Goal: Transaction & Acquisition: Subscribe to service/newsletter

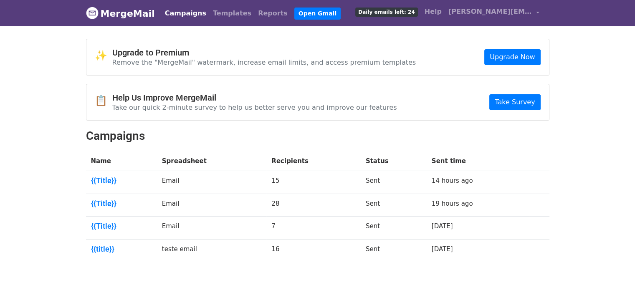
click at [413, 14] on span "Daily emails left: 24" at bounding box center [386, 12] width 62 height 9
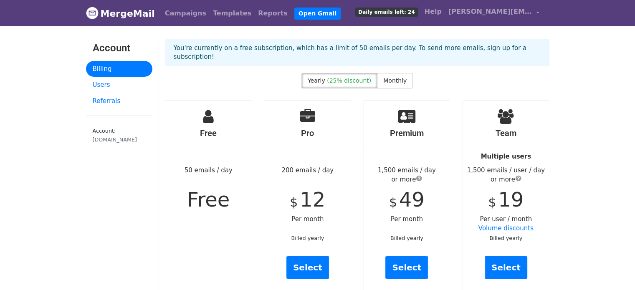
drag, startPoint x: 190, startPoint y: 158, endPoint x: 230, endPoint y: 160, distance: 41.0
click at [231, 160] on div "Free 50 emails / day Free" at bounding box center [208, 198] width 87 height 195
click at [225, 157] on div "Free 50 emails / day Free" at bounding box center [208, 198] width 87 height 195
click at [397, 77] on span "Monthly" at bounding box center [394, 80] width 23 height 7
click at [334, 77] on span "(25% discount)" at bounding box center [349, 80] width 44 height 7
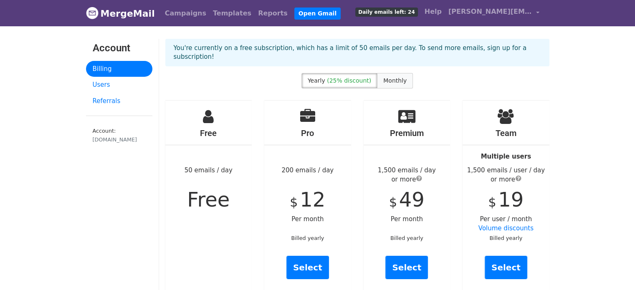
click at [386, 77] on span "Monthly" at bounding box center [394, 80] width 23 height 7
click at [361, 75] on label "Yearly (25% discount)" at bounding box center [339, 80] width 76 height 15
click at [385, 77] on span "Monthly" at bounding box center [394, 80] width 23 height 7
click at [353, 76] on label "Yearly (25% discount)" at bounding box center [339, 80] width 76 height 15
click at [390, 77] on span "Monthly" at bounding box center [394, 80] width 23 height 7
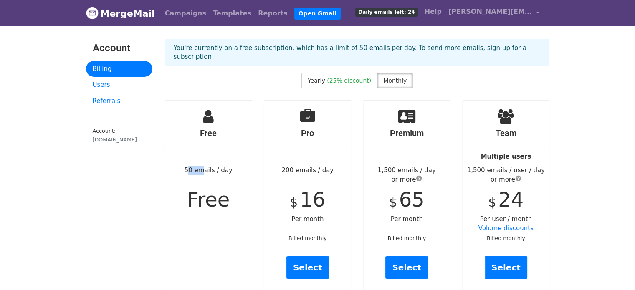
drag, startPoint x: 187, startPoint y: 158, endPoint x: 197, endPoint y: 164, distance: 12.0
click at [197, 164] on div "Free 50 emails / day Free" at bounding box center [208, 198] width 87 height 195
click at [197, 163] on div "Free 50 emails / day Free" at bounding box center [208, 198] width 87 height 195
